Goal: Transaction & Acquisition: Purchase product/service

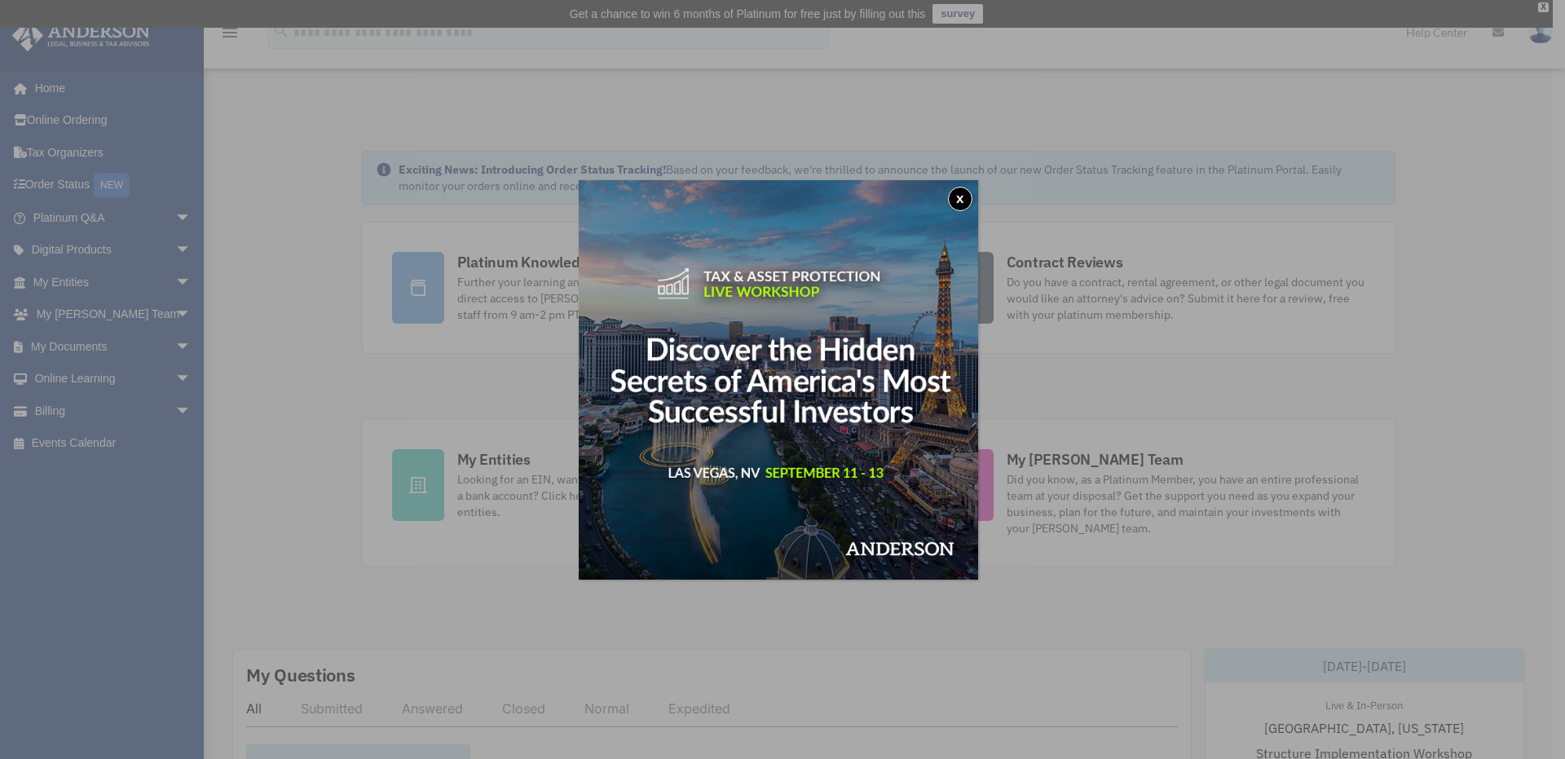
click at [966, 193] on button "x" at bounding box center [960, 199] width 24 height 24
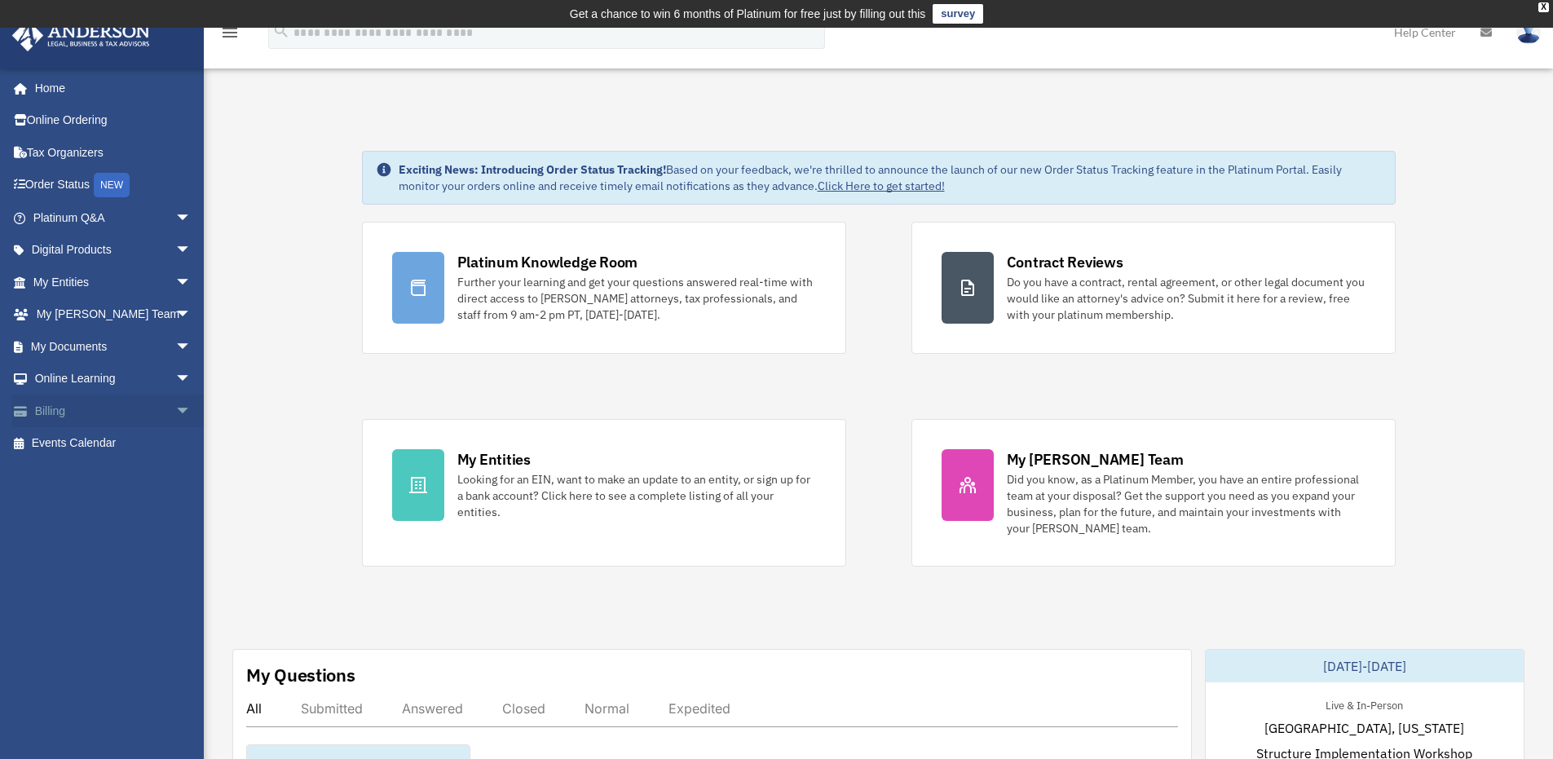
click at [186, 411] on span "arrow_drop_down" at bounding box center [191, 411] width 33 height 33
click at [132, 447] on link "$ Open Invoices" at bounding box center [119, 443] width 193 height 33
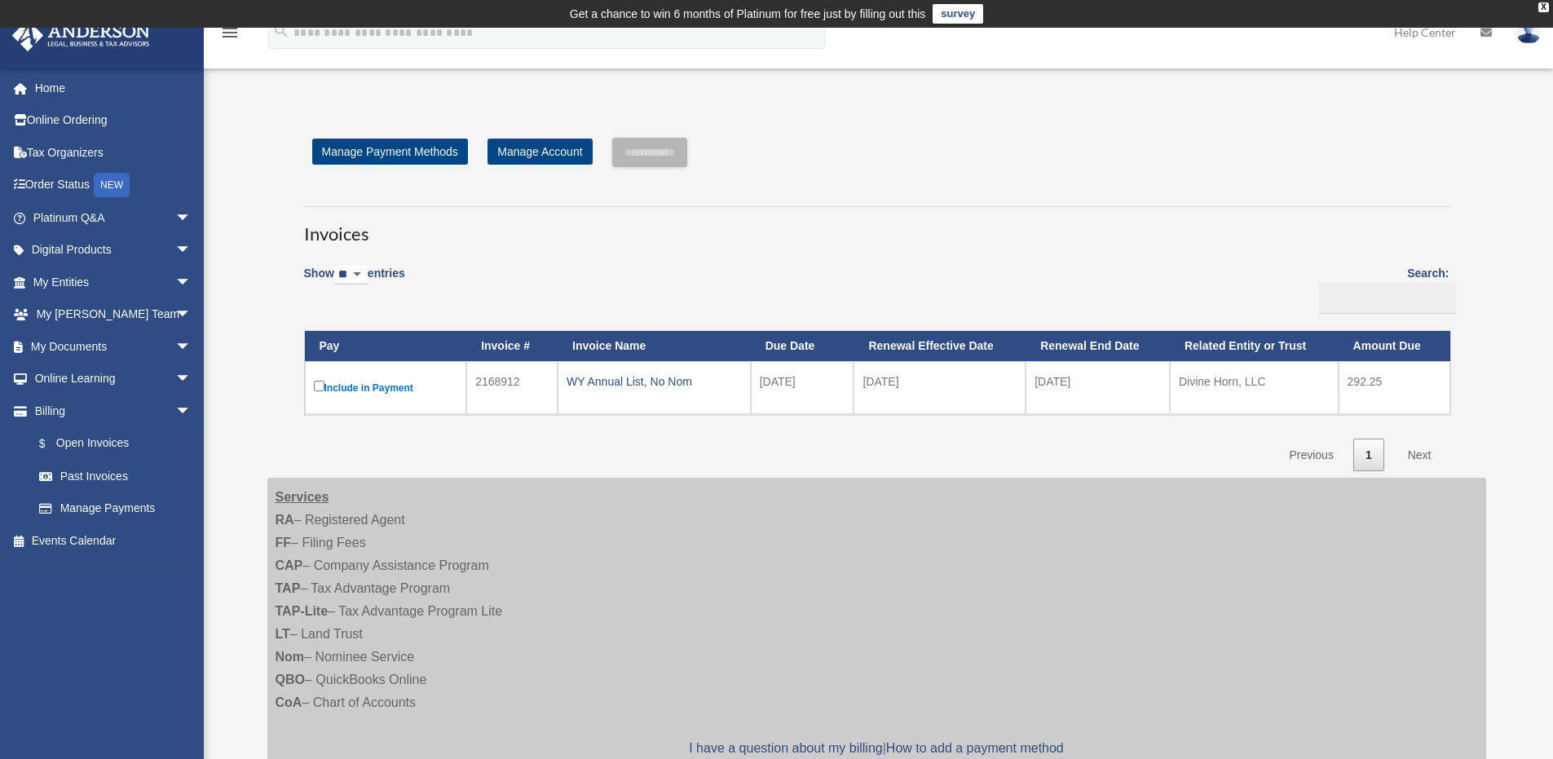
click at [311, 386] on td "Include in Payment" at bounding box center [386, 387] width 162 height 53
click at [311, 389] on td "Include in Payment" at bounding box center [386, 387] width 162 height 53
click at [655, 150] on input "**********" at bounding box center [649, 152] width 75 height 29
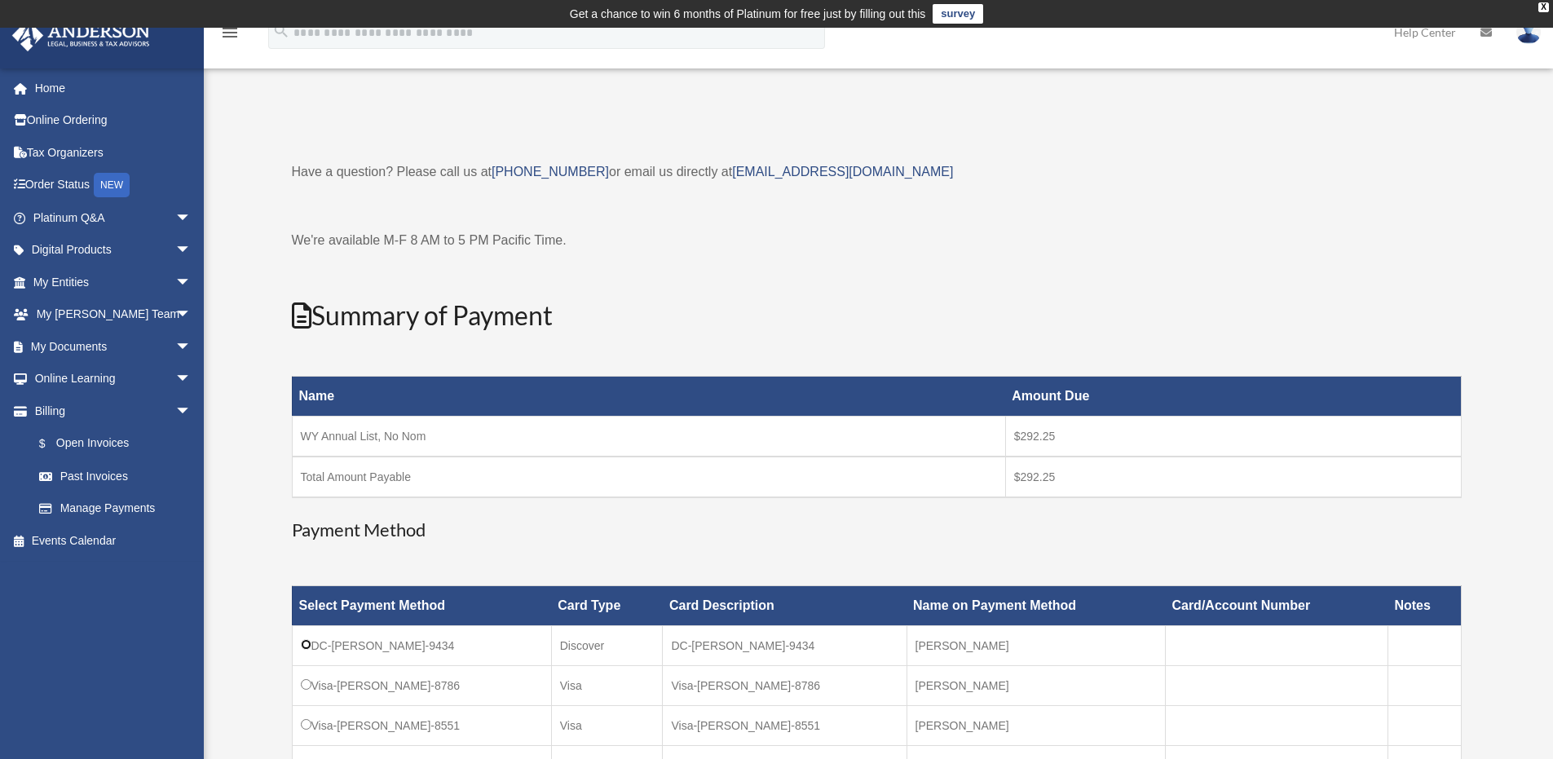
scroll to position [489, 0]
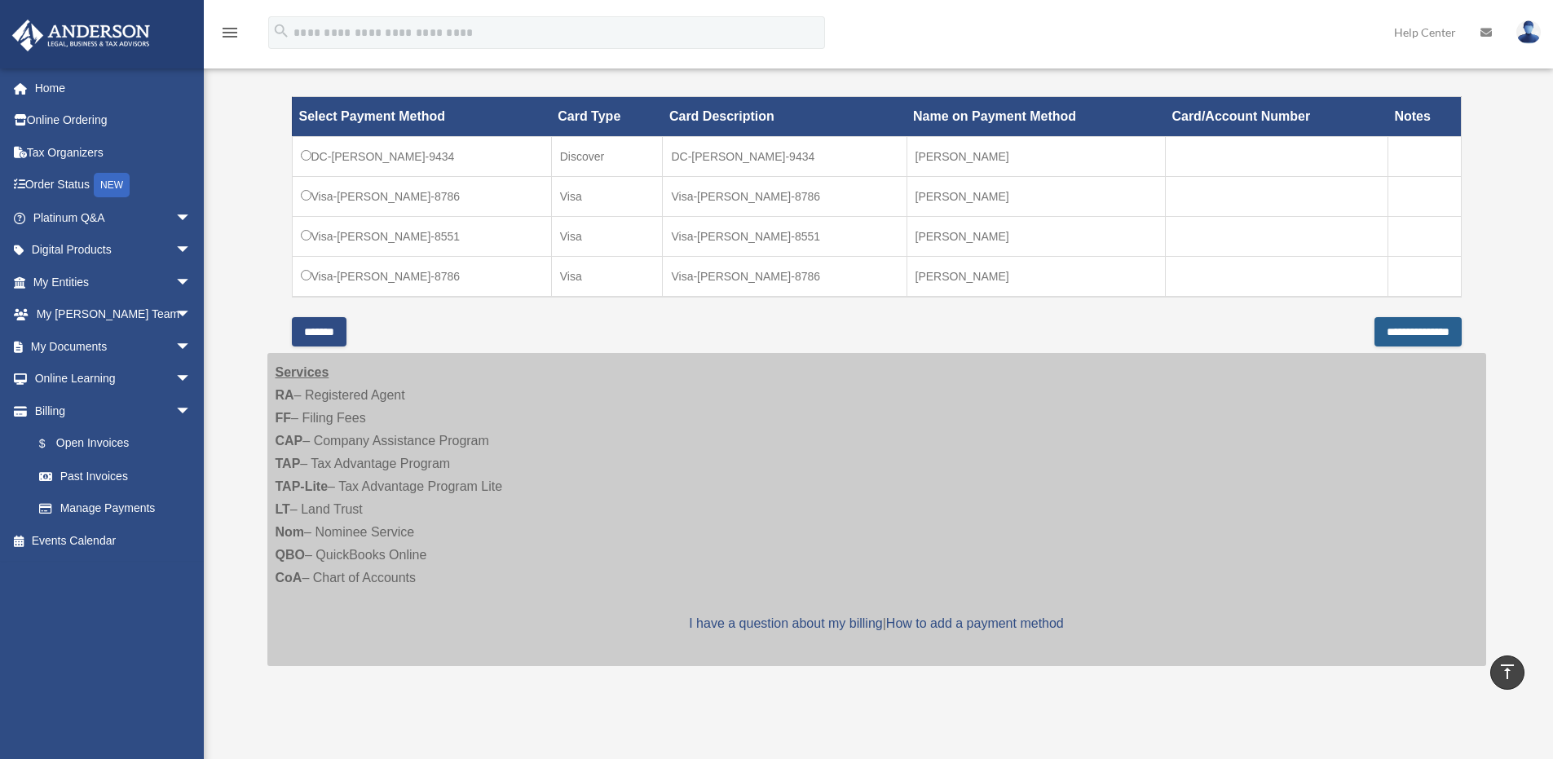
click at [1400, 334] on input "**********" at bounding box center [1418, 331] width 87 height 29
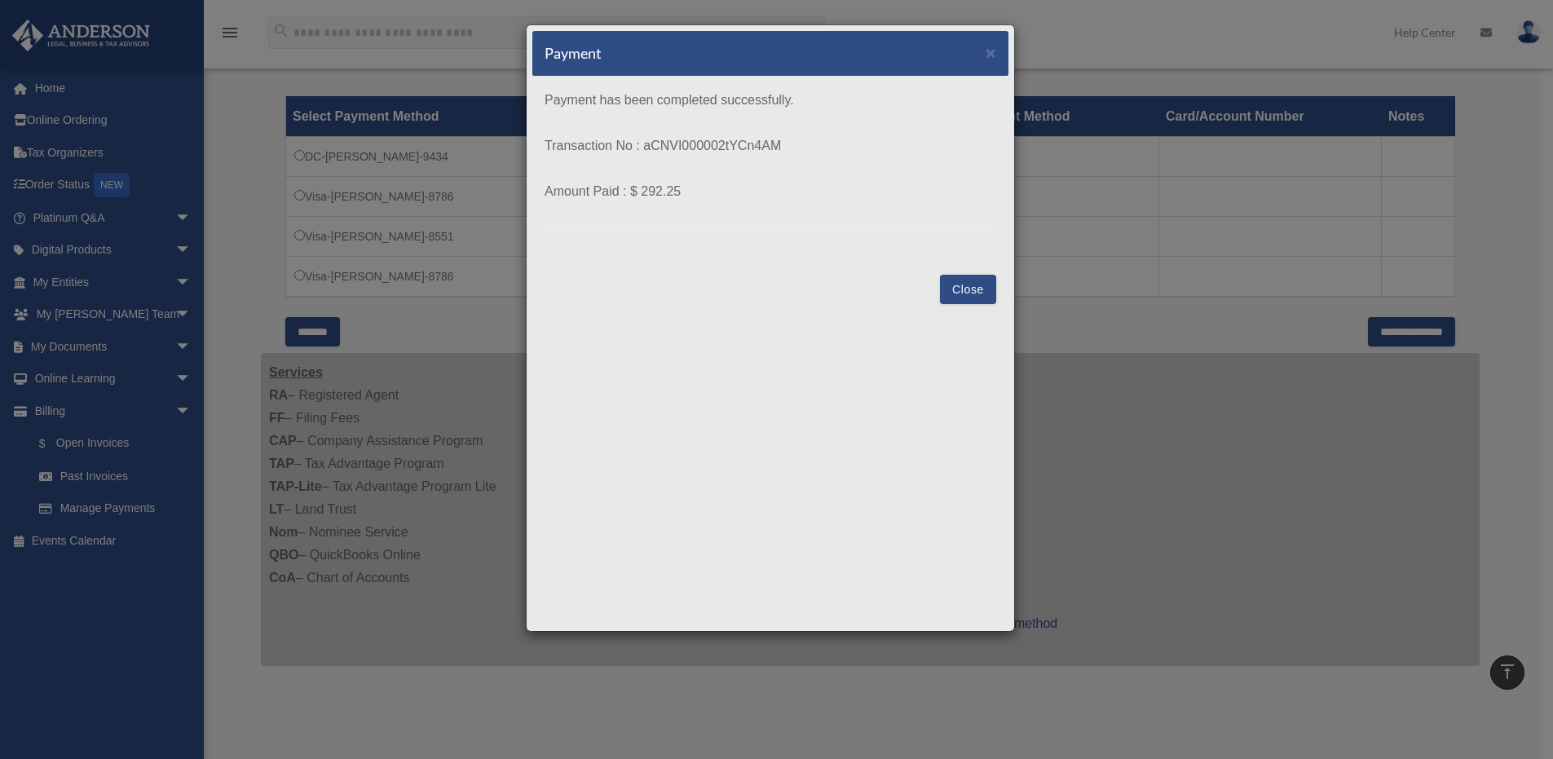
click at [974, 301] on button "Close" at bounding box center [968, 289] width 56 height 29
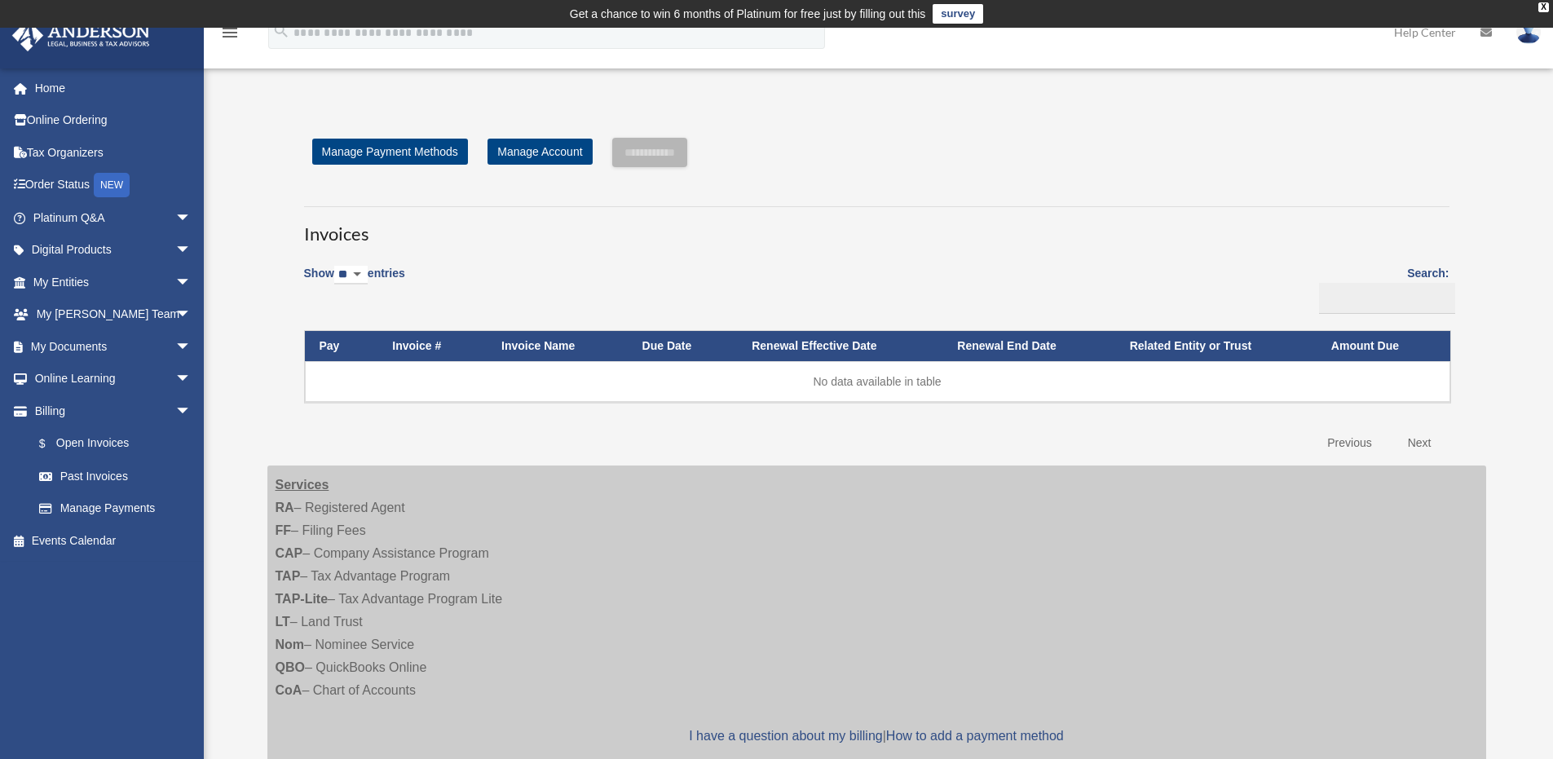
click at [225, 249] on div "Open Invoices [EMAIL_ADDRESS][DOMAIN_NAME] Sign Out [EMAIL_ADDRESS][DOMAIN_NAME…" at bounding box center [776, 455] width 1553 height 731
click at [44, 92] on link "Home" at bounding box center [113, 88] width 205 height 33
